Goal: Check status: Check status

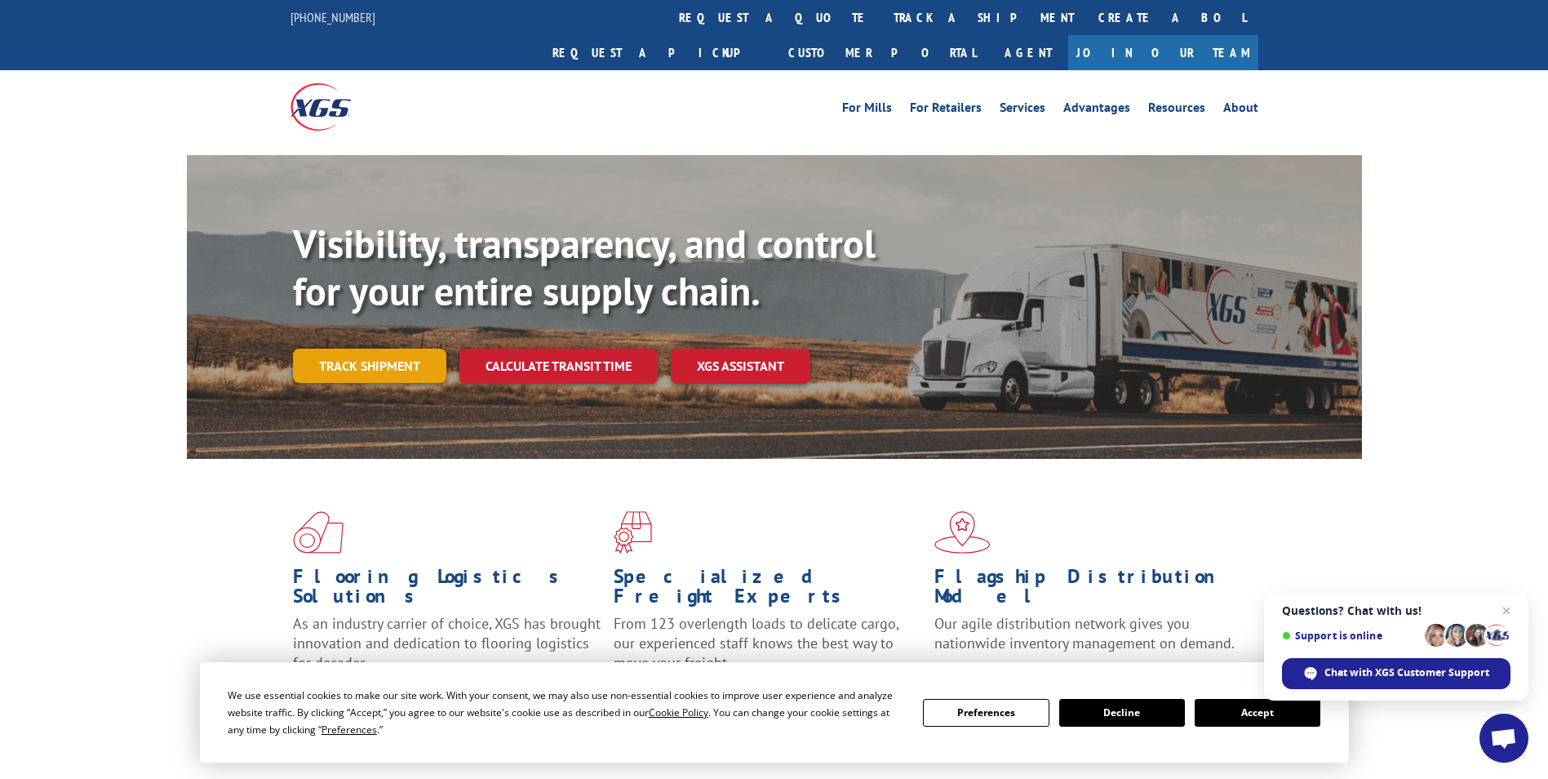
click at [423, 348] on link "Track shipment" at bounding box center [369, 365] width 153 height 34
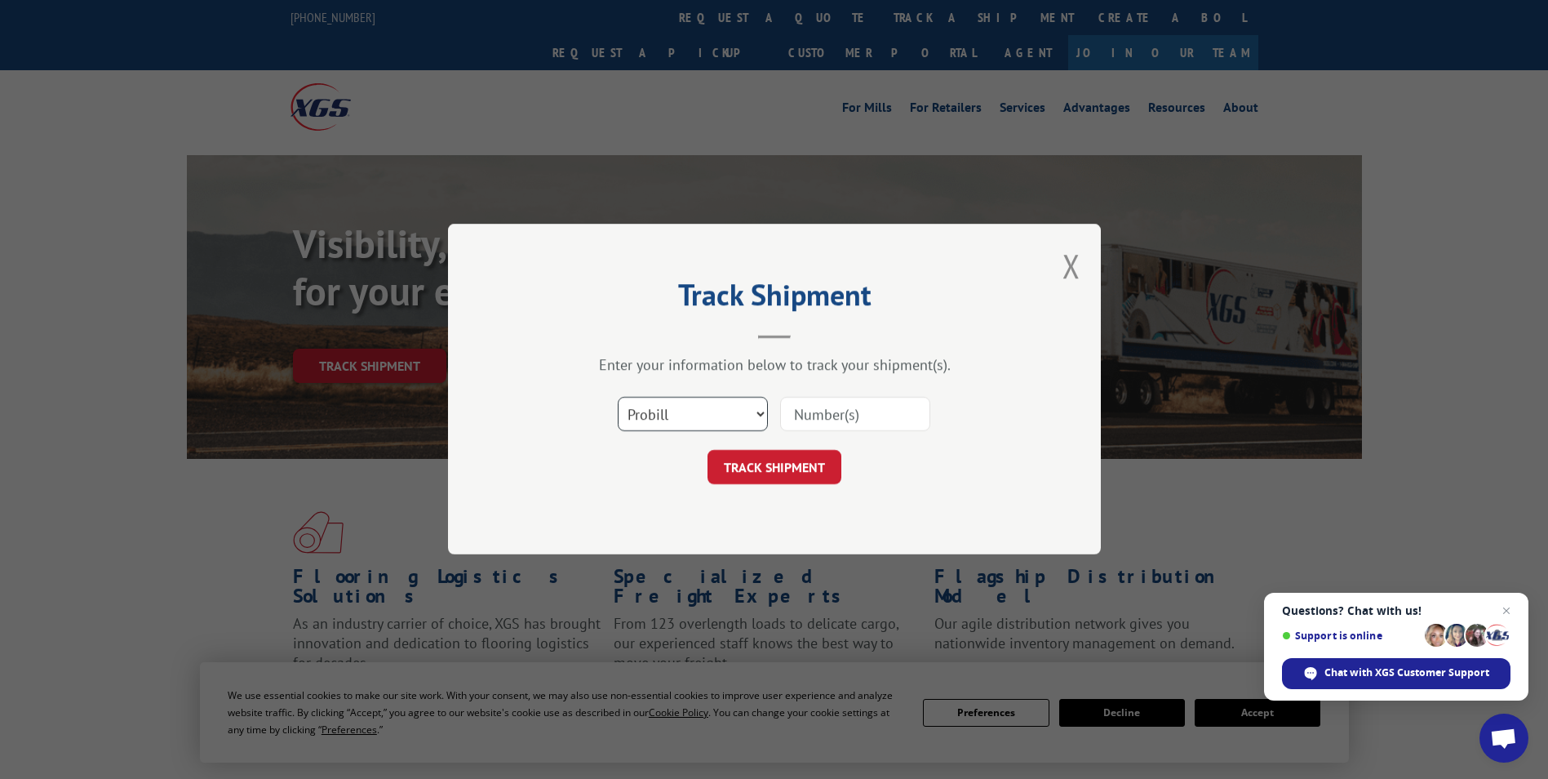
click at [751, 415] on select "Select category... Probill BOL PO" at bounding box center [693, 414] width 150 height 34
click at [802, 416] on input at bounding box center [855, 414] width 150 height 34
paste input "479819819461"
type input "479819819461"
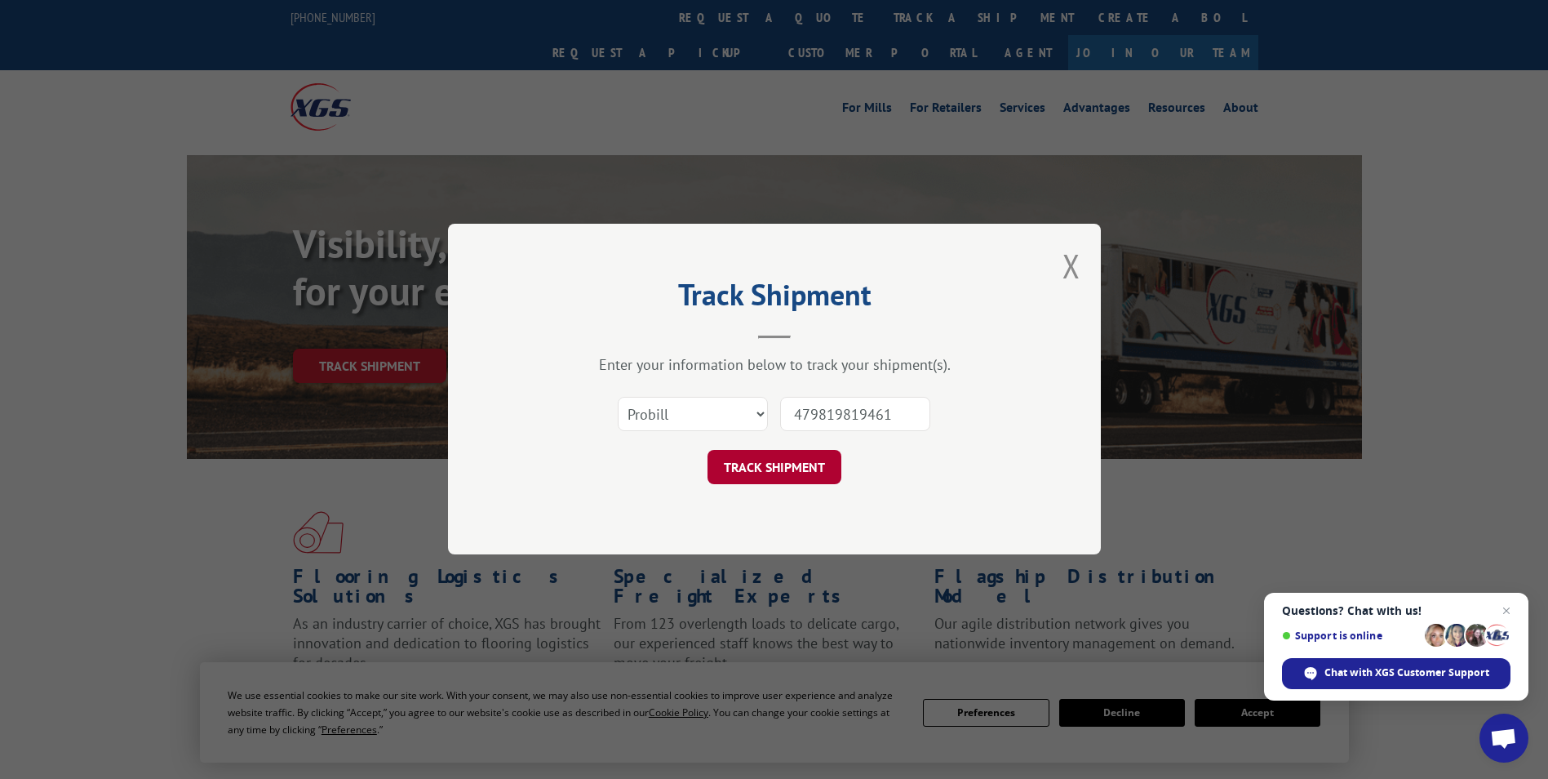
click at [800, 461] on button "TRACK SHIPMENT" at bounding box center [775, 467] width 134 height 34
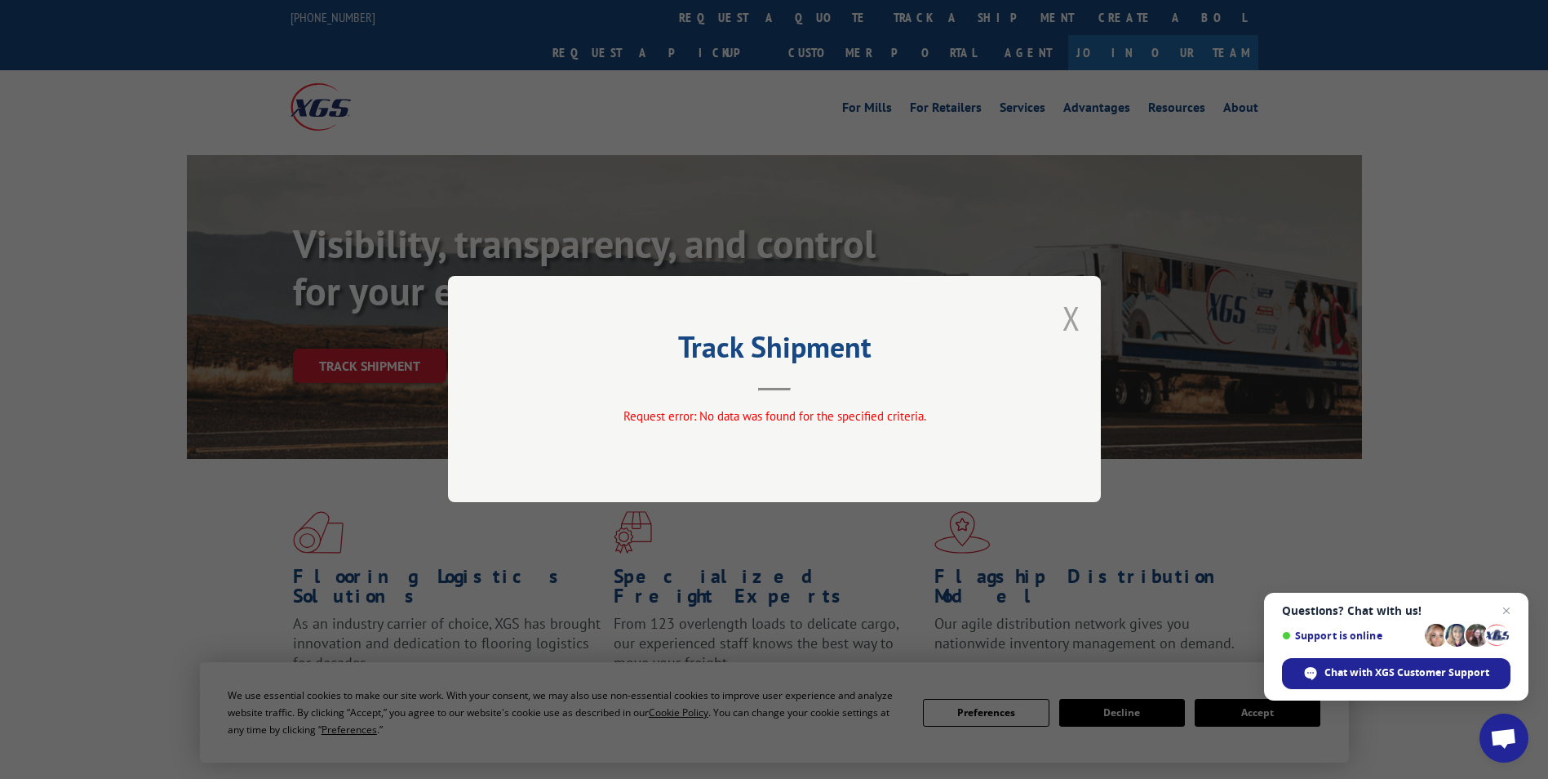
click at [1076, 326] on button "Close modal" at bounding box center [1072, 317] width 18 height 43
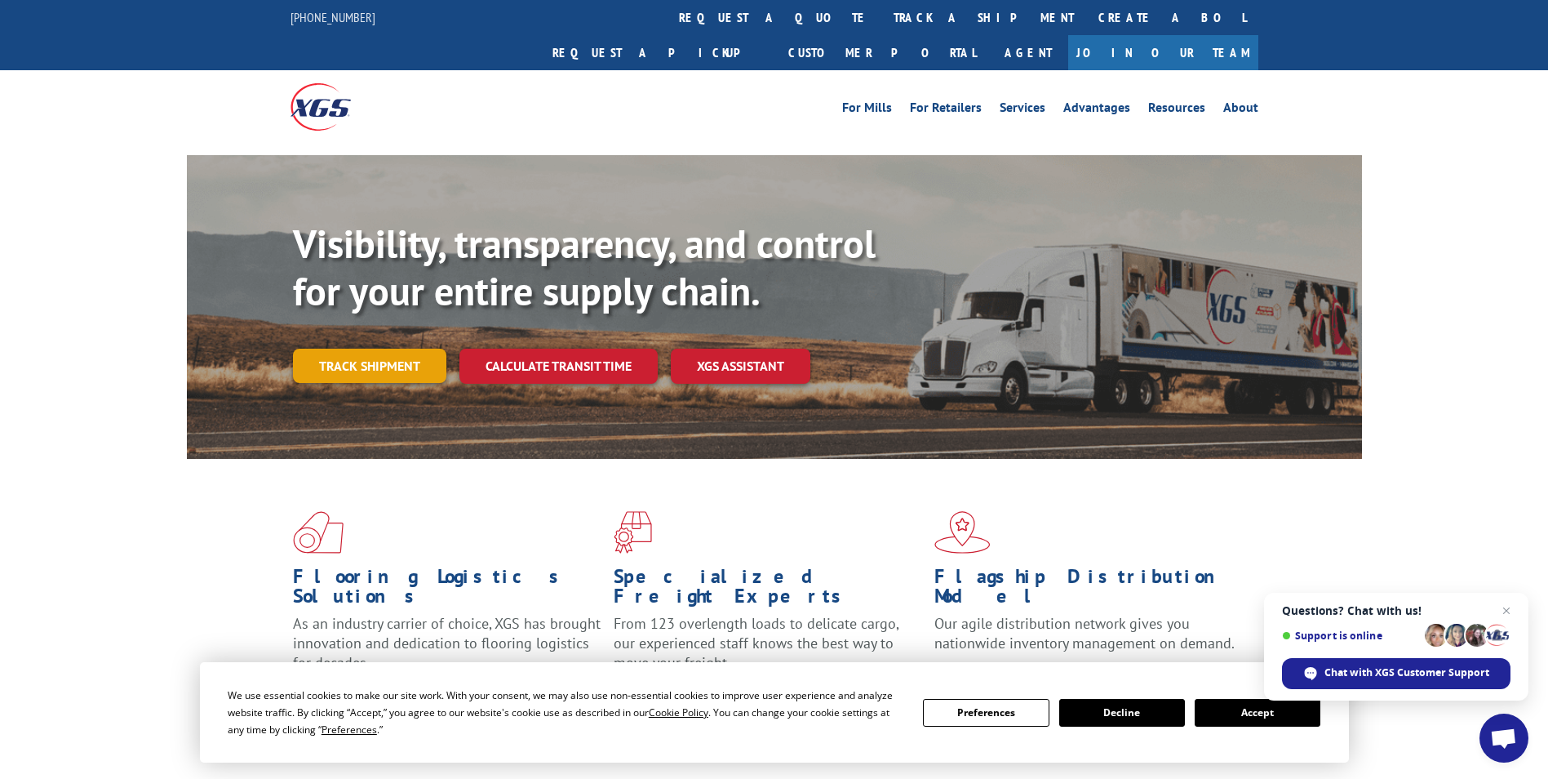
click at [421, 348] on link "Track shipment" at bounding box center [369, 365] width 153 height 34
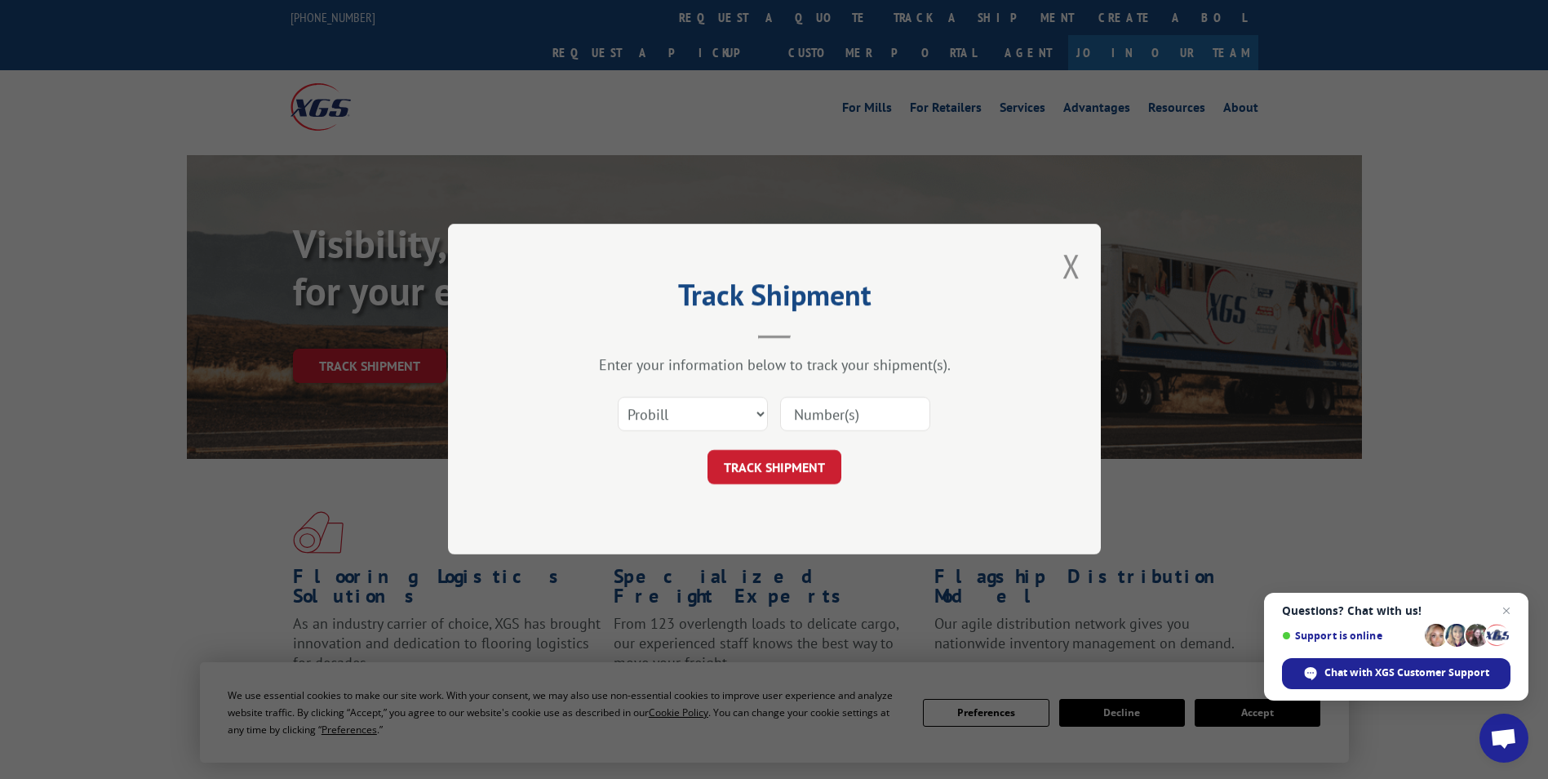
click at [768, 410] on div "Select category... Probill BOL PO" at bounding box center [775, 415] width 490 height 54
click at [761, 415] on select "Select category... Probill BOL PO" at bounding box center [693, 414] width 150 height 34
select select "bol"
click at [618, 397] on select "Select category... Probill BOL PO" at bounding box center [693, 414] width 150 height 34
click at [821, 418] on input at bounding box center [855, 414] width 150 height 34
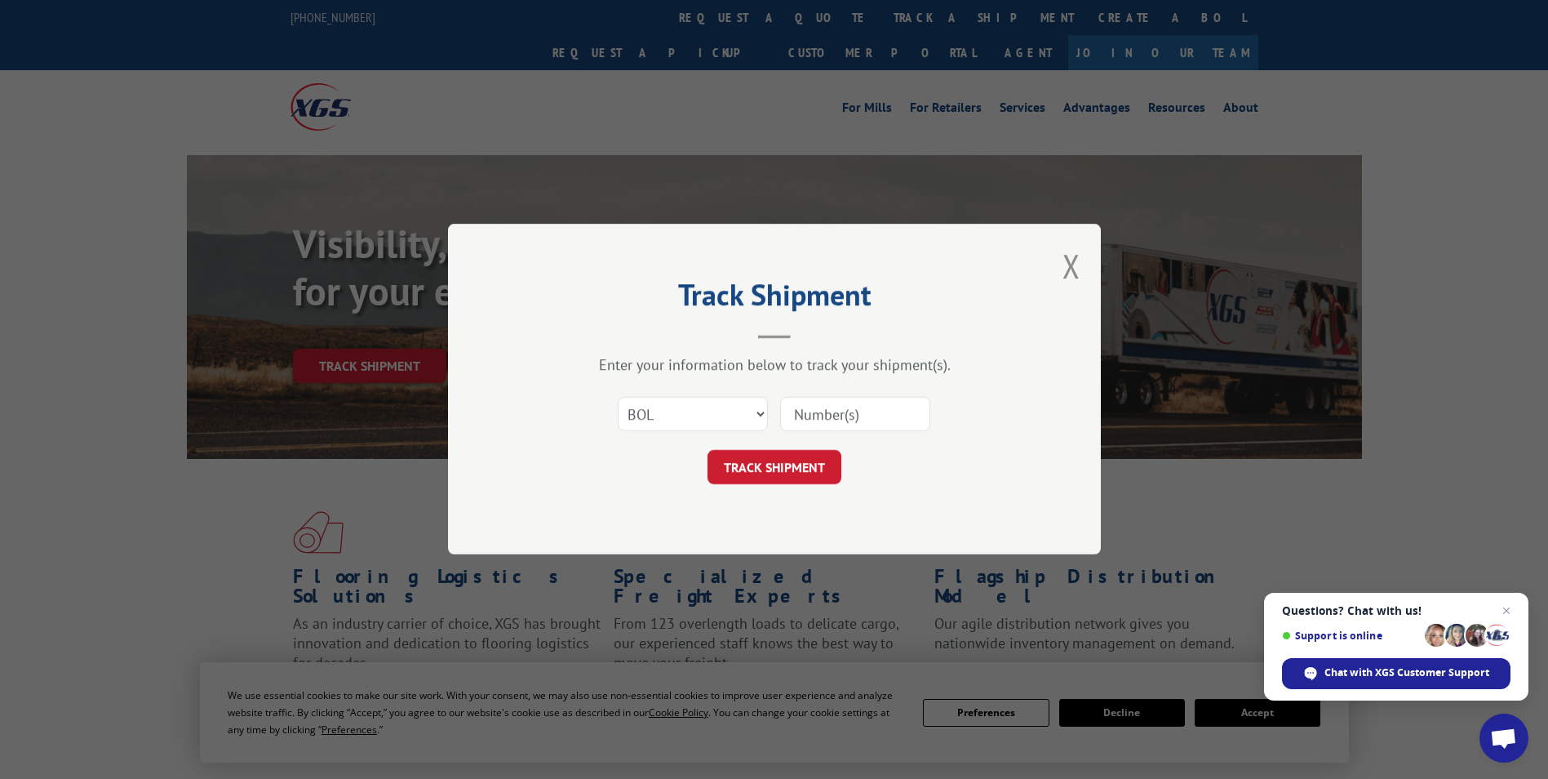
paste input "479819819461"
type input "479819819461"
click at [784, 461] on button "TRACK SHIPMENT" at bounding box center [775, 467] width 134 height 34
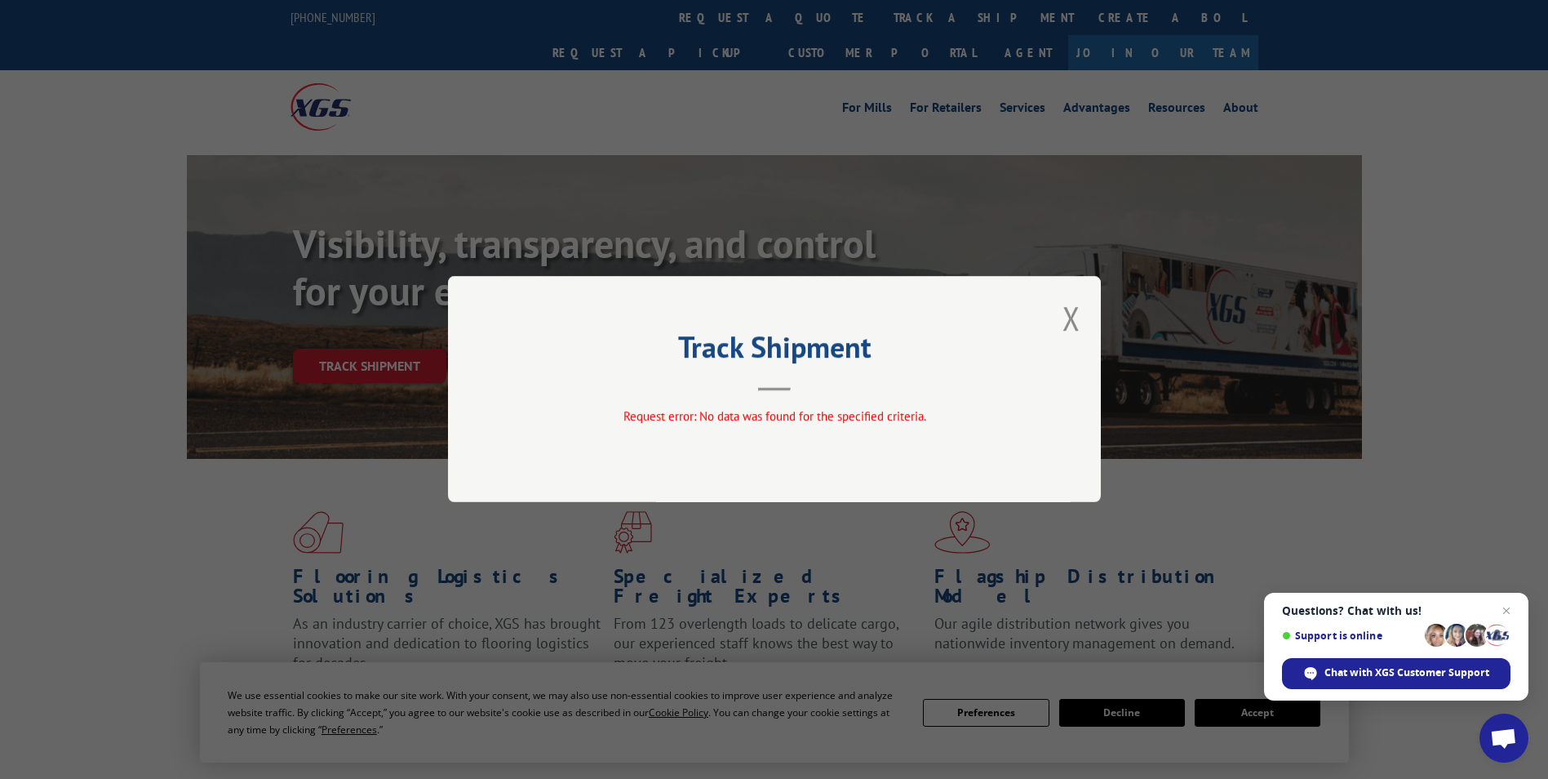
click at [1078, 331] on button "Close modal" at bounding box center [1072, 317] width 18 height 43
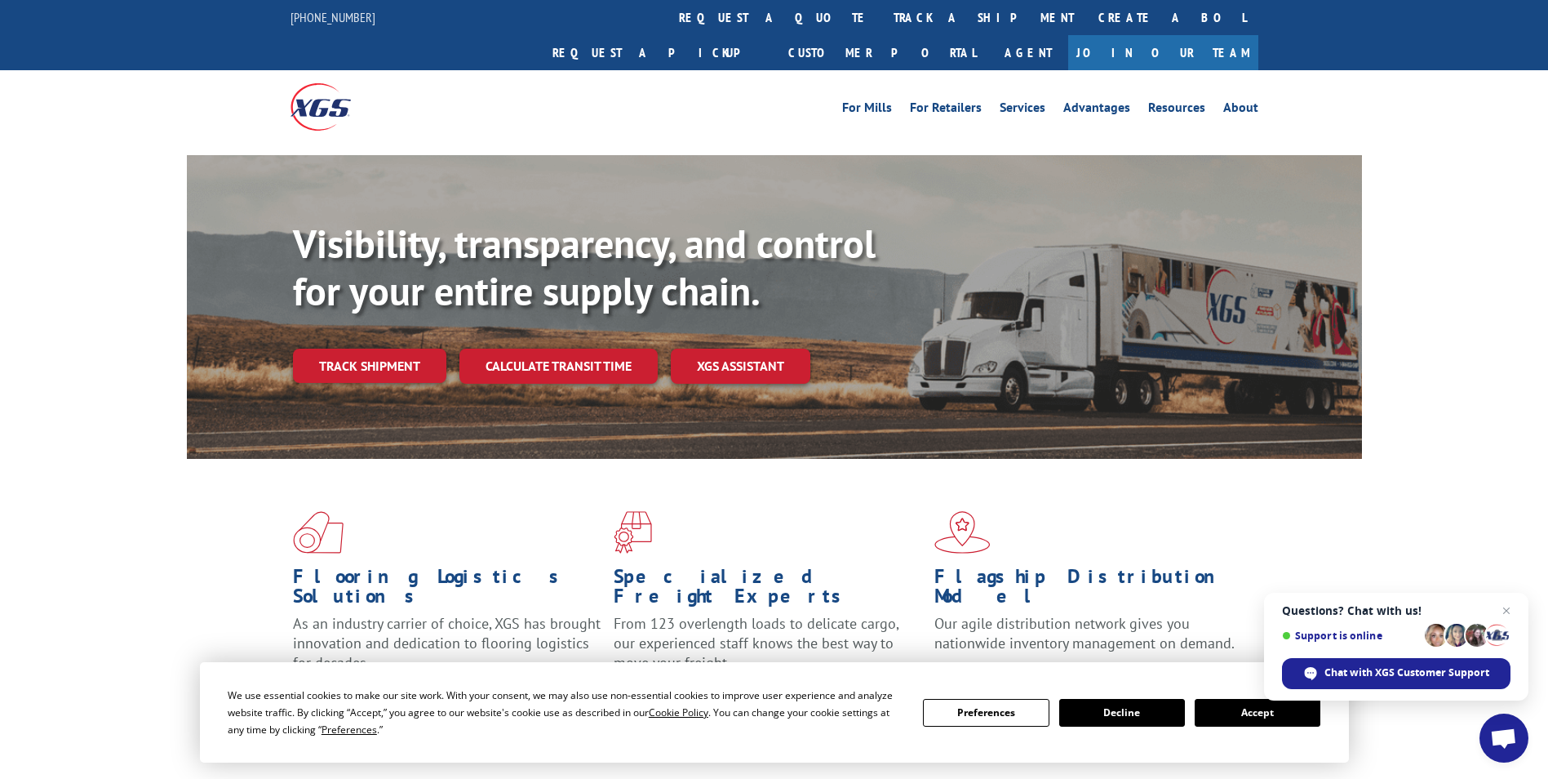
drag, startPoint x: 388, startPoint y: 339, endPoint x: 390, endPoint y: 357, distance: 18.1
click at [387, 348] on link "Track shipment" at bounding box center [369, 365] width 153 height 34
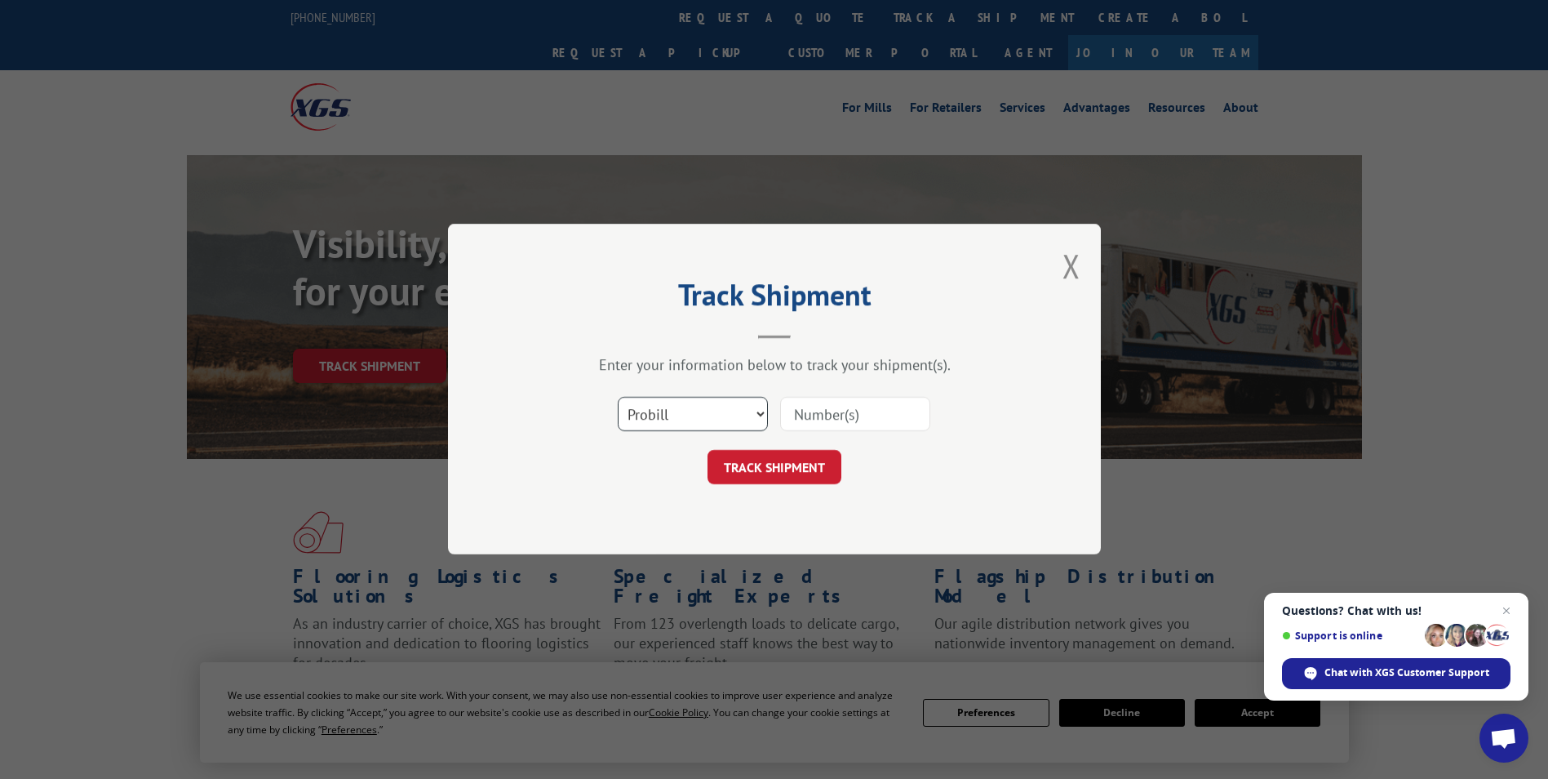
click at [690, 410] on select "Select category... Probill BOL PO" at bounding box center [693, 414] width 150 height 34
select select "po"
click at [618, 397] on select "Select category... Probill BOL PO" at bounding box center [693, 414] width 150 height 34
drag, startPoint x: 809, startPoint y: 411, endPoint x: 807, endPoint y: 452, distance: 40.8
click at [809, 411] on input at bounding box center [855, 414] width 150 height 34
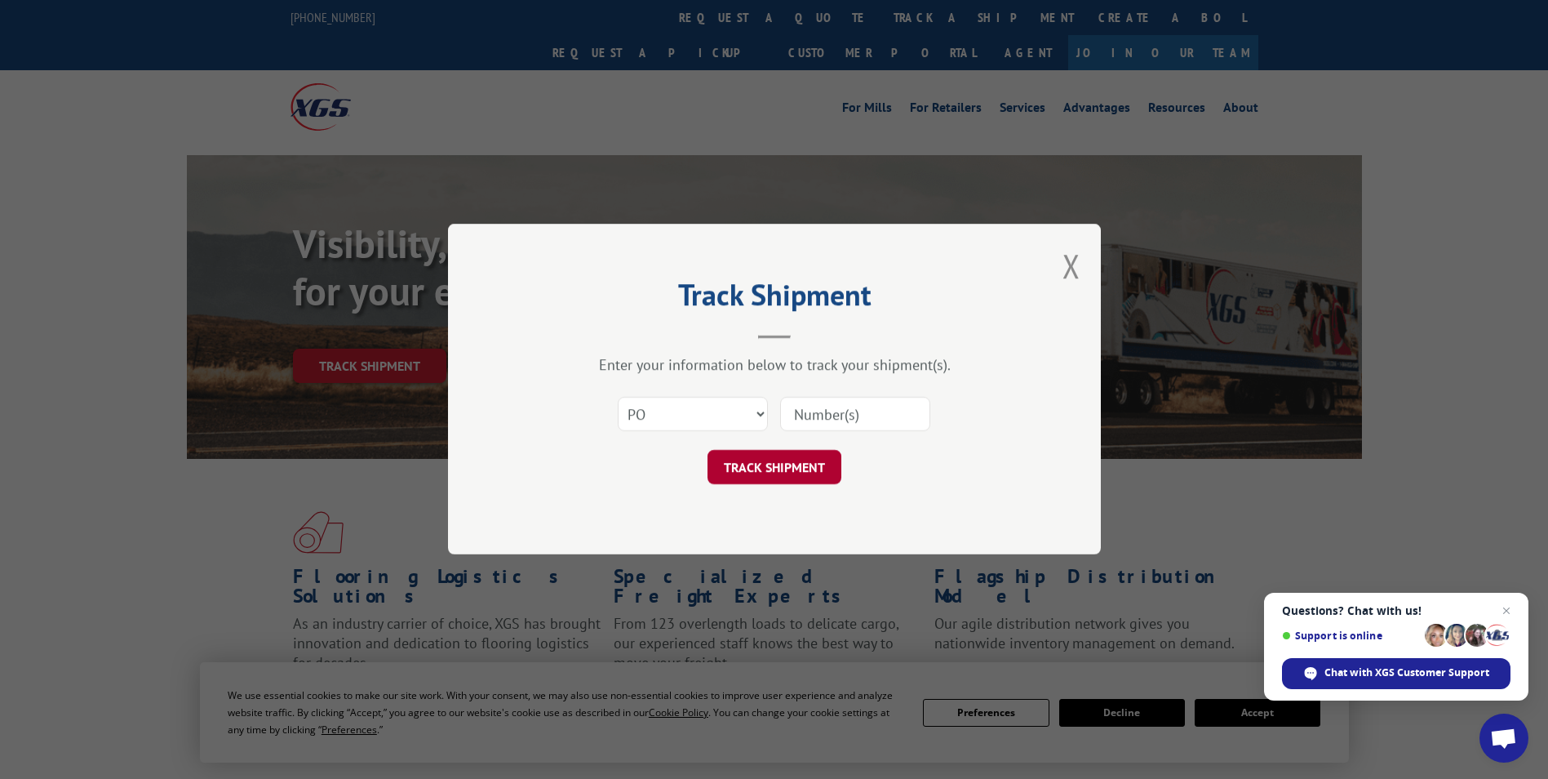
paste input "479819819461"
type input "479819819461"
click at [771, 466] on button "TRACK SHIPMENT" at bounding box center [775, 467] width 134 height 34
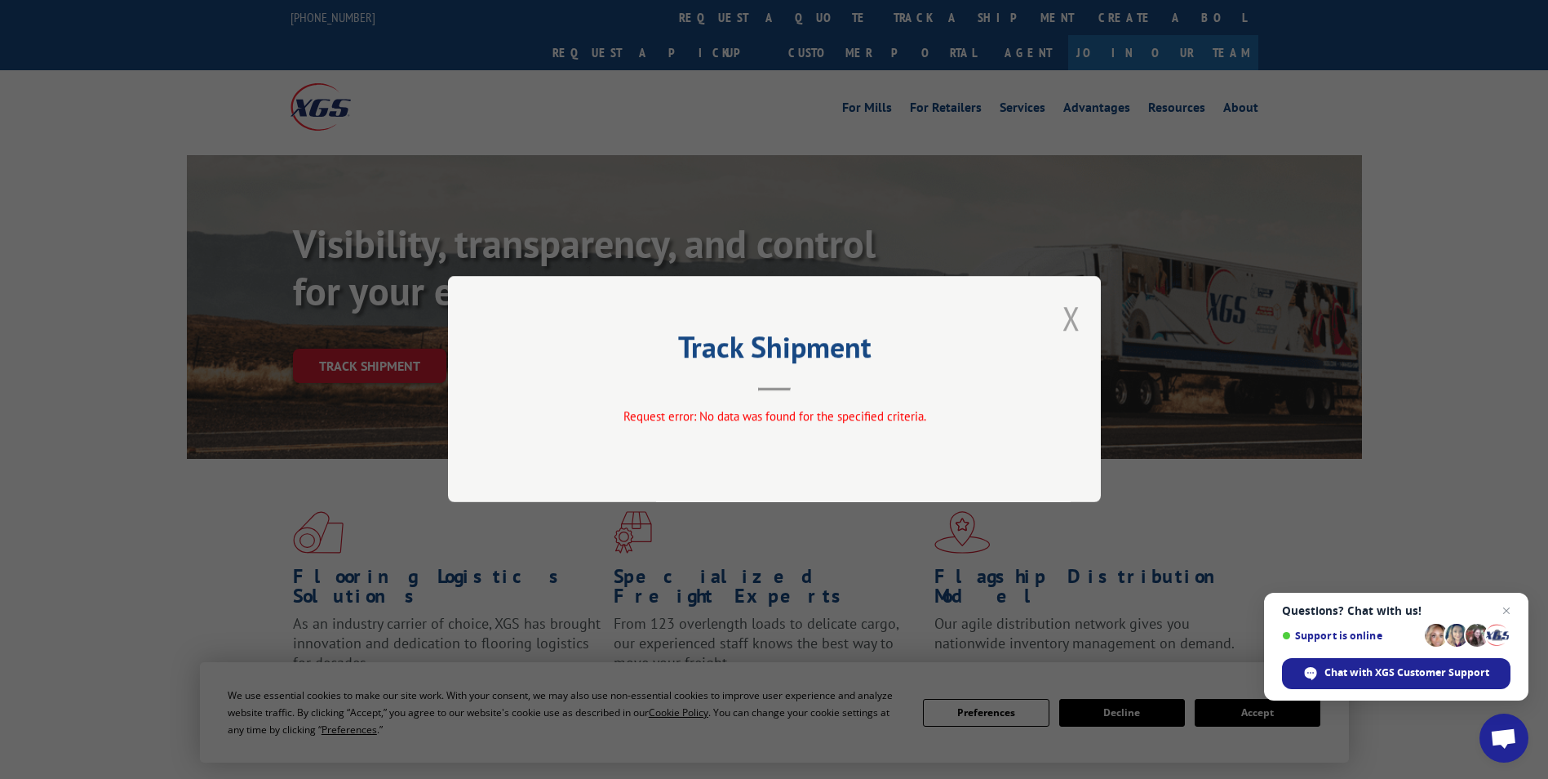
click at [1067, 317] on button "Close modal" at bounding box center [1072, 317] width 18 height 43
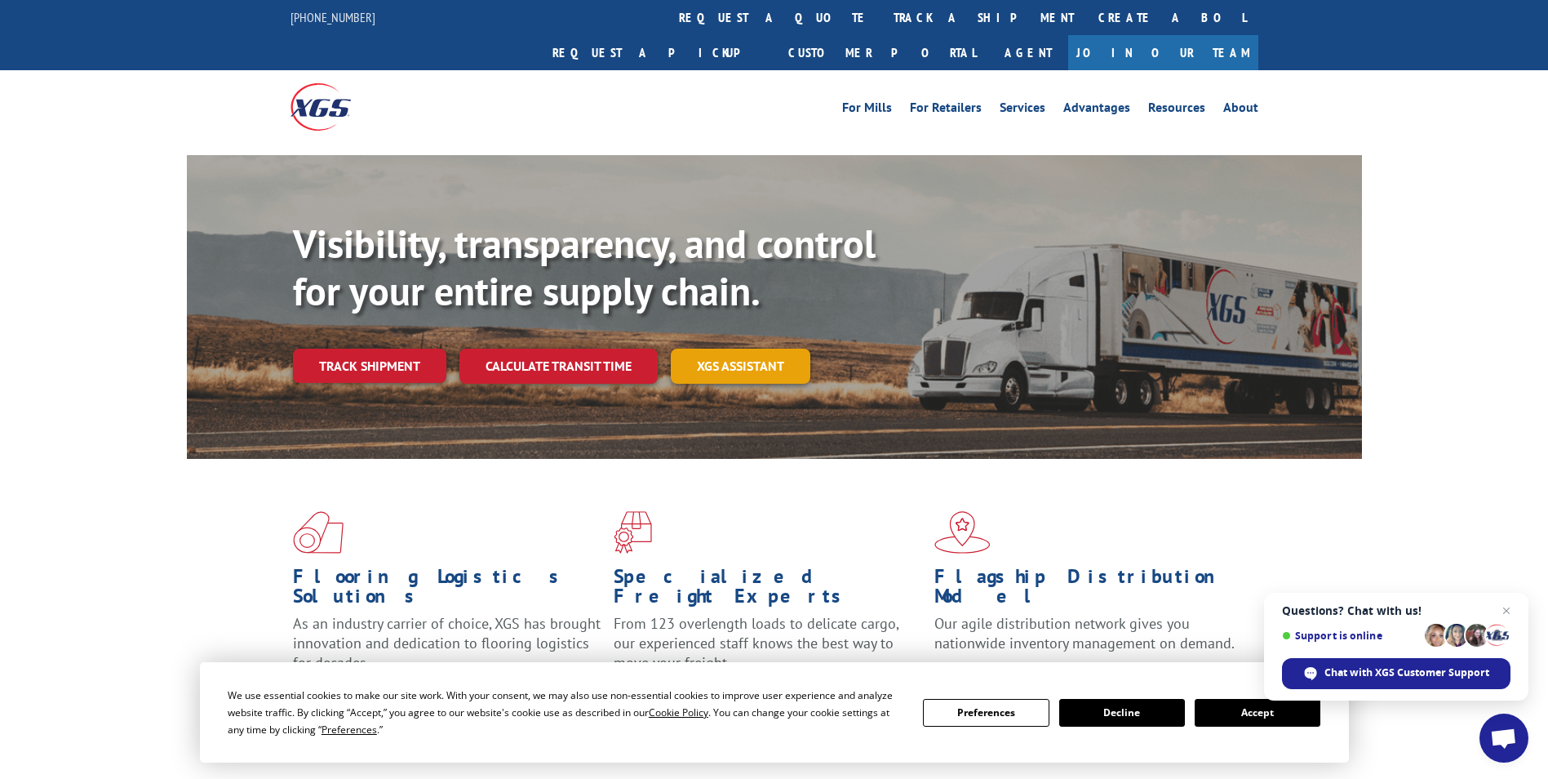
click at [764, 348] on link "XGS ASSISTANT" at bounding box center [741, 365] width 140 height 35
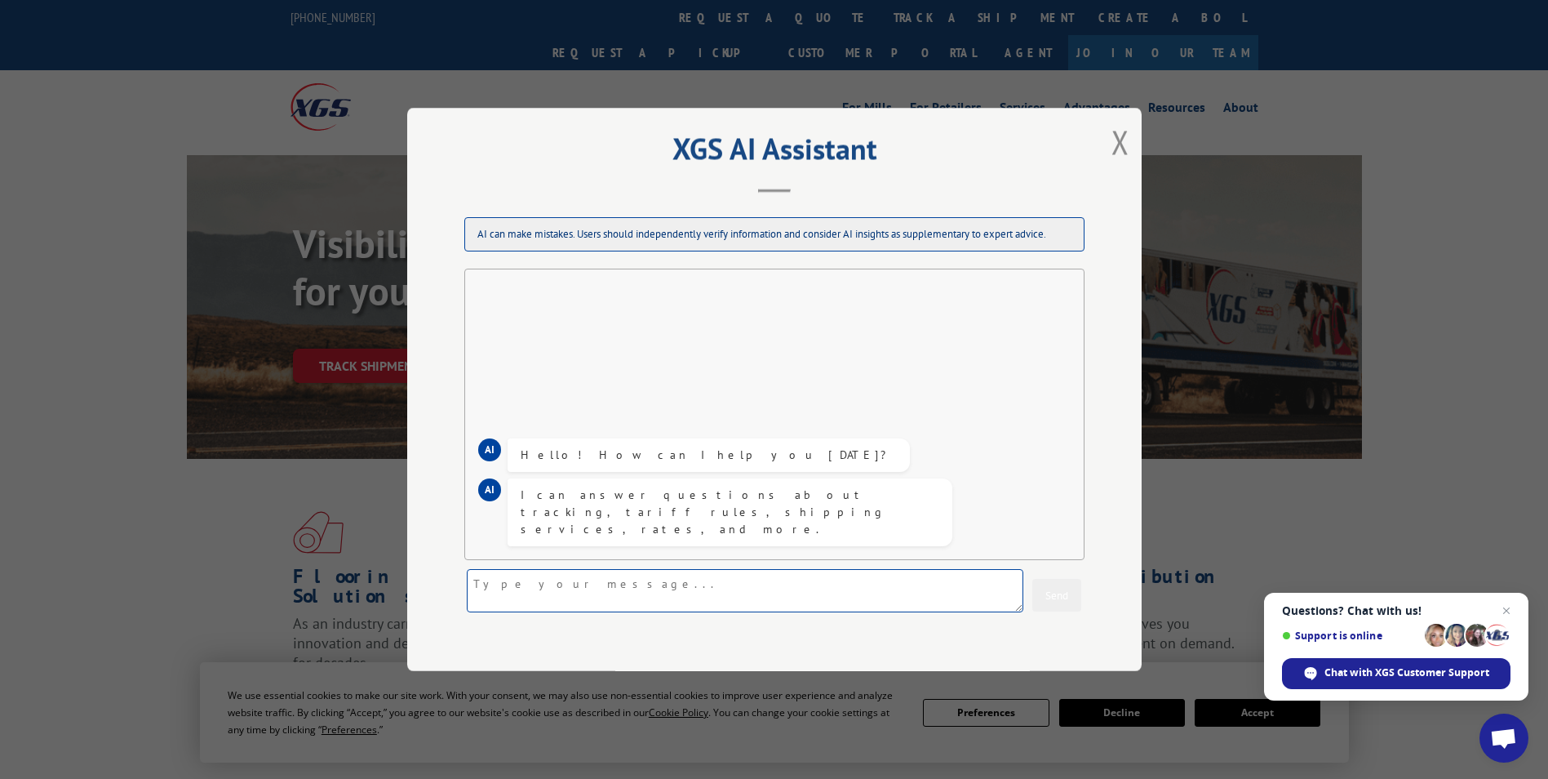
click at [584, 592] on textarea at bounding box center [745, 590] width 557 height 43
paste textarea "479819819461"
type textarea "479819819461"
click at [1049, 592] on button "Send" at bounding box center [1056, 595] width 49 height 33
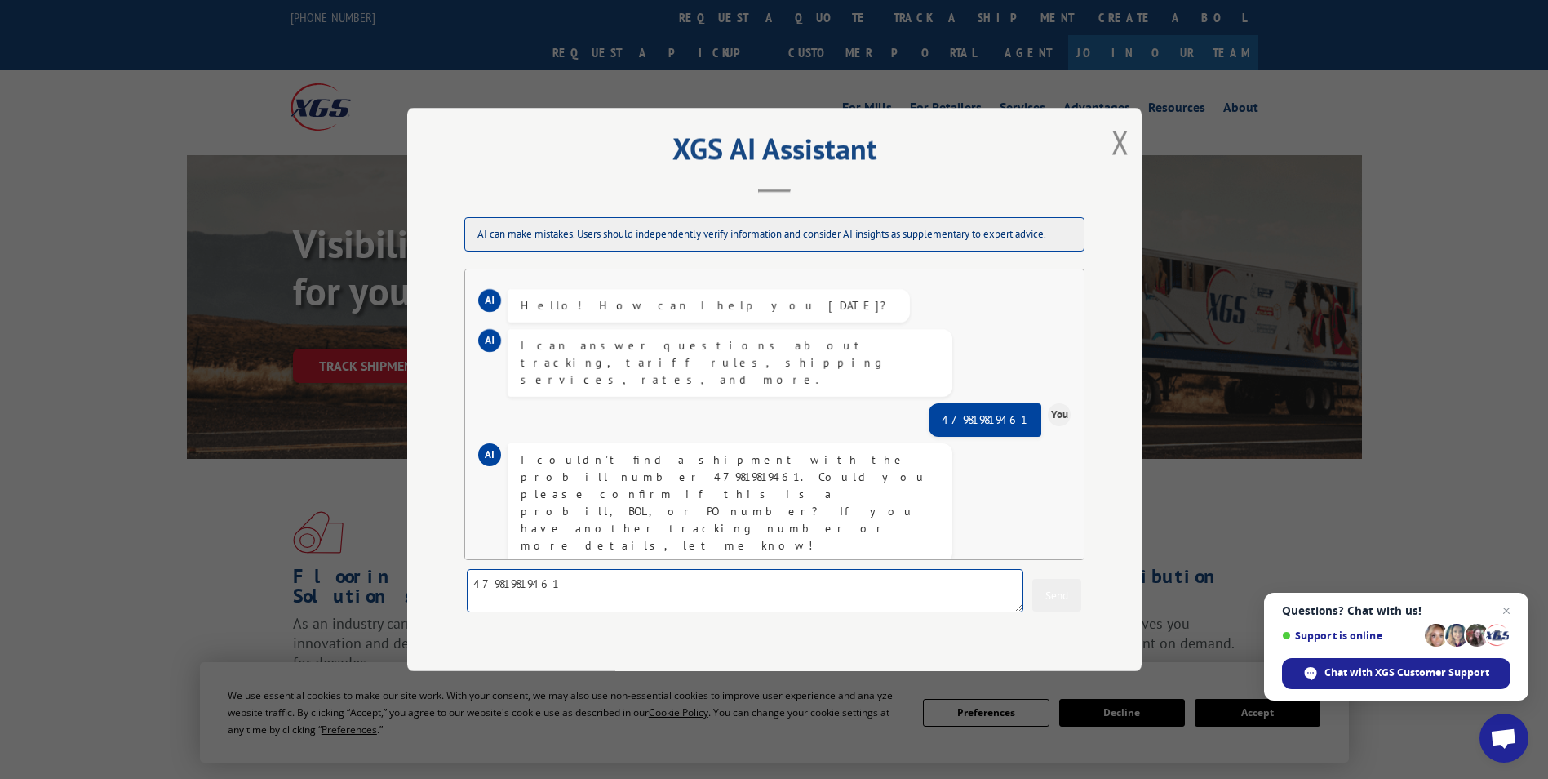
click at [592, 587] on textarea "479819819461" at bounding box center [745, 590] width 557 height 43
paste textarea "479819818020"
type textarea "479819818020"
click at [1062, 597] on button "Send" at bounding box center [1056, 595] width 49 height 33
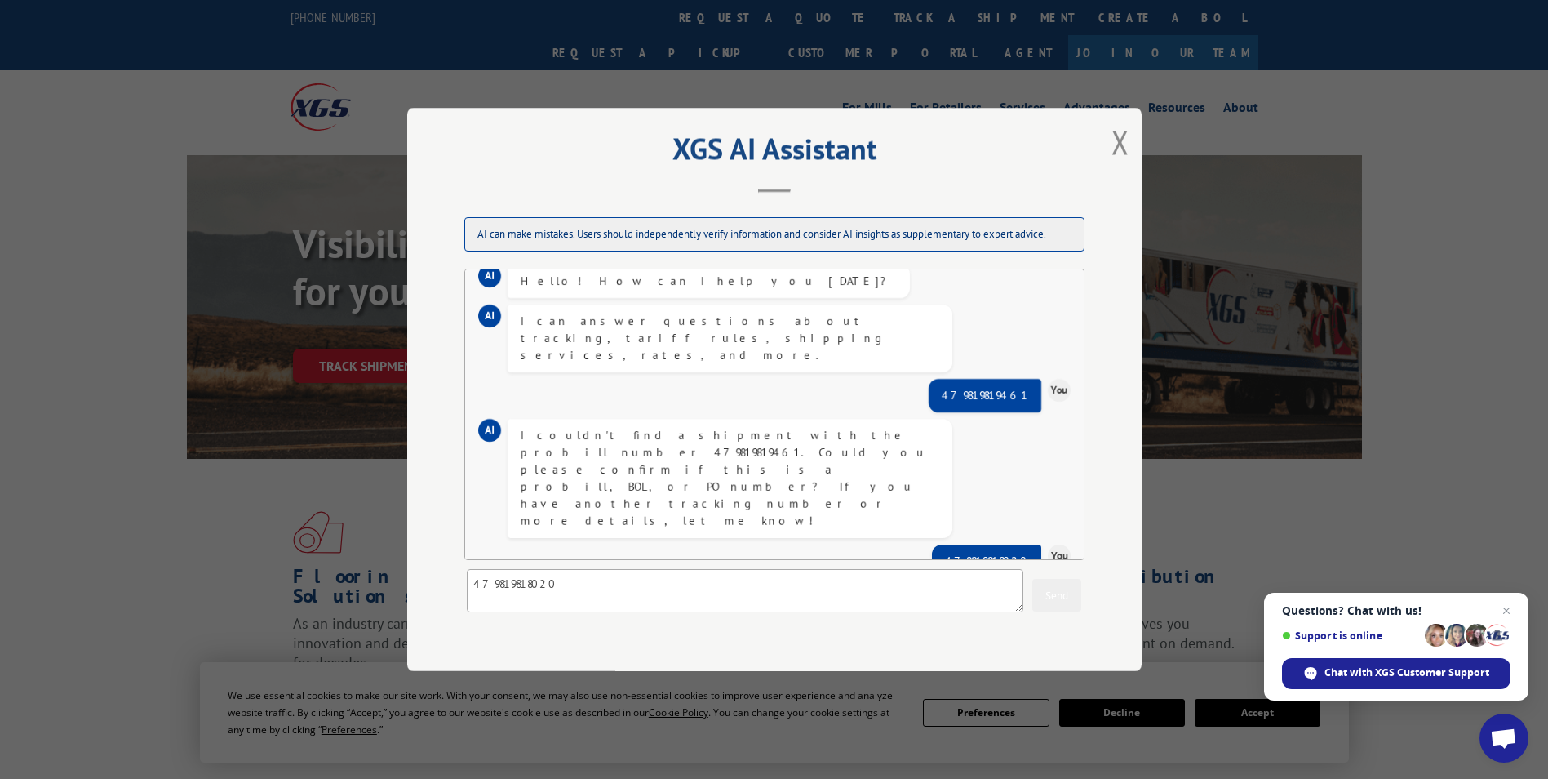
scroll to position [61, 0]
